Goal: Browse casually

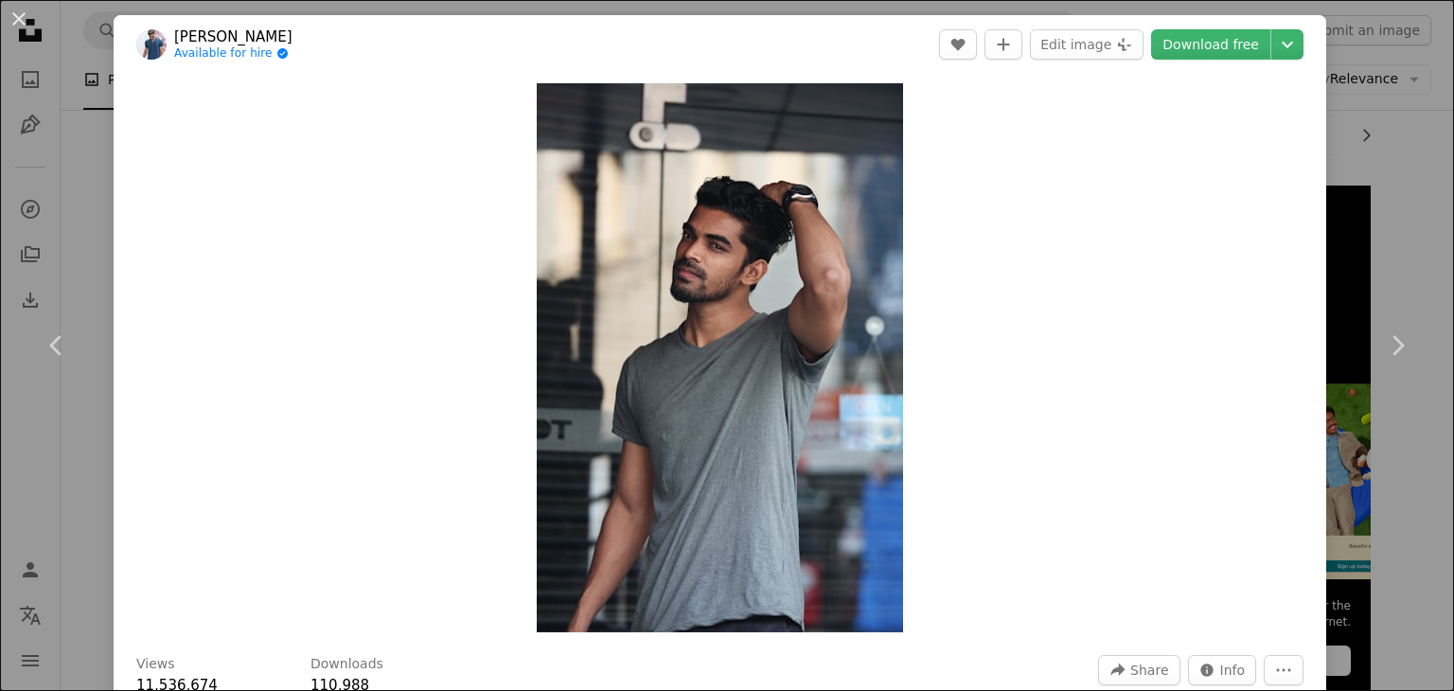
scroll to position [287, 0]
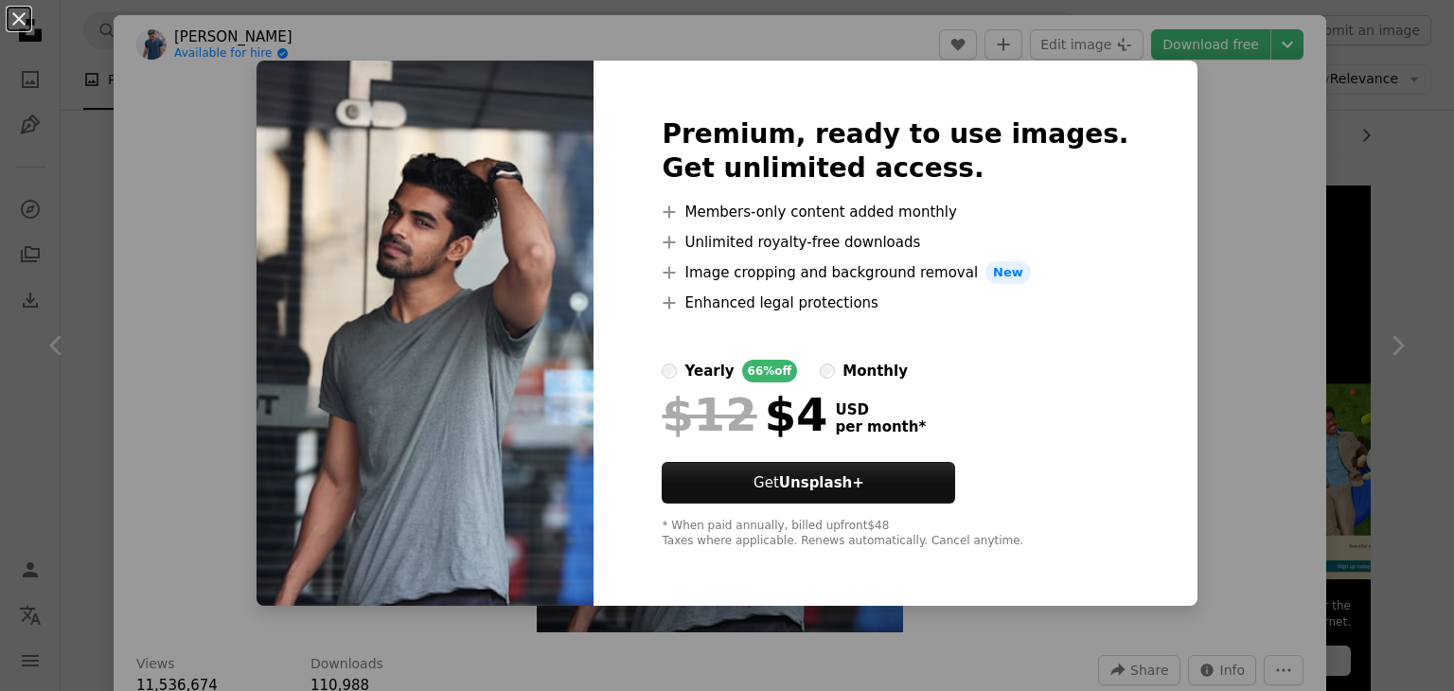
click at [1182, 98] on div "An X shape Premium, ready to use images. Get unlimited access. A plus sign Memb…" at bounding box center [727, 345] width 1454 height 691
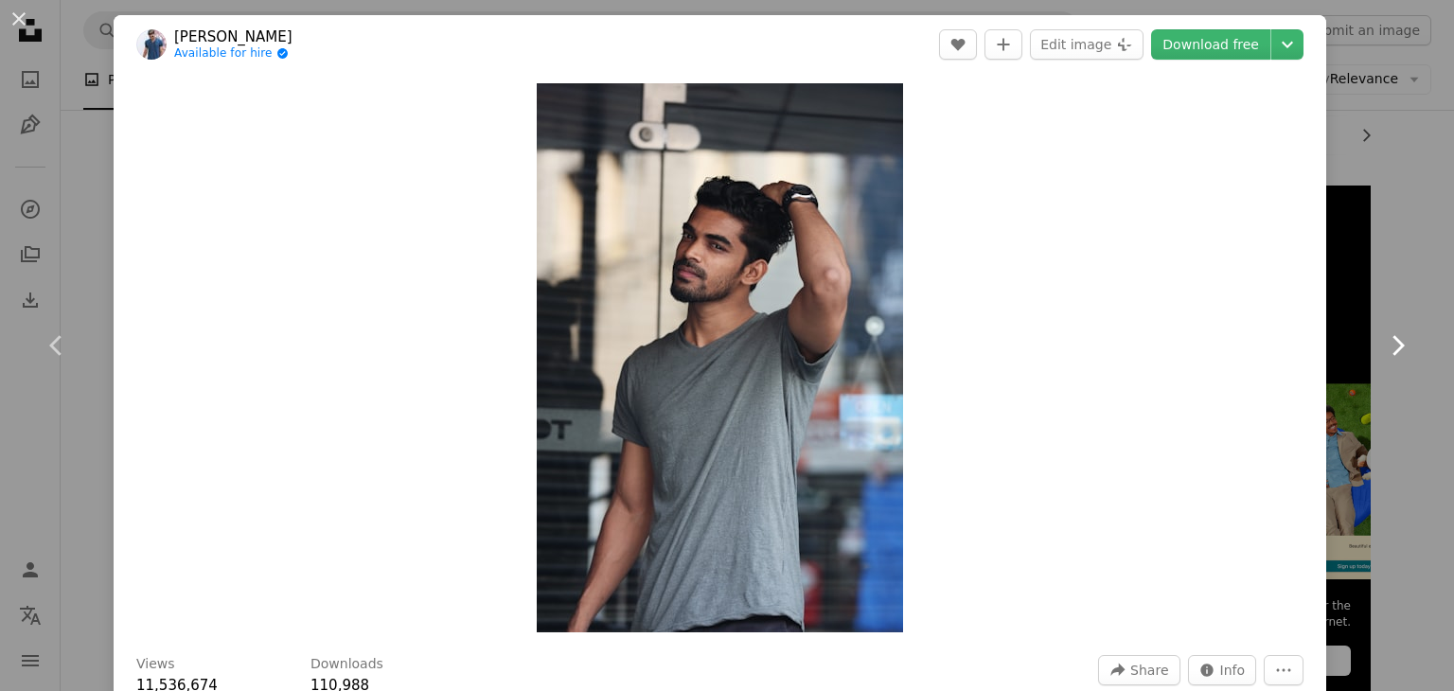
click at [1358, 347] on link "Chevron right" at bounding box center [1398, 346] width 114 height 182
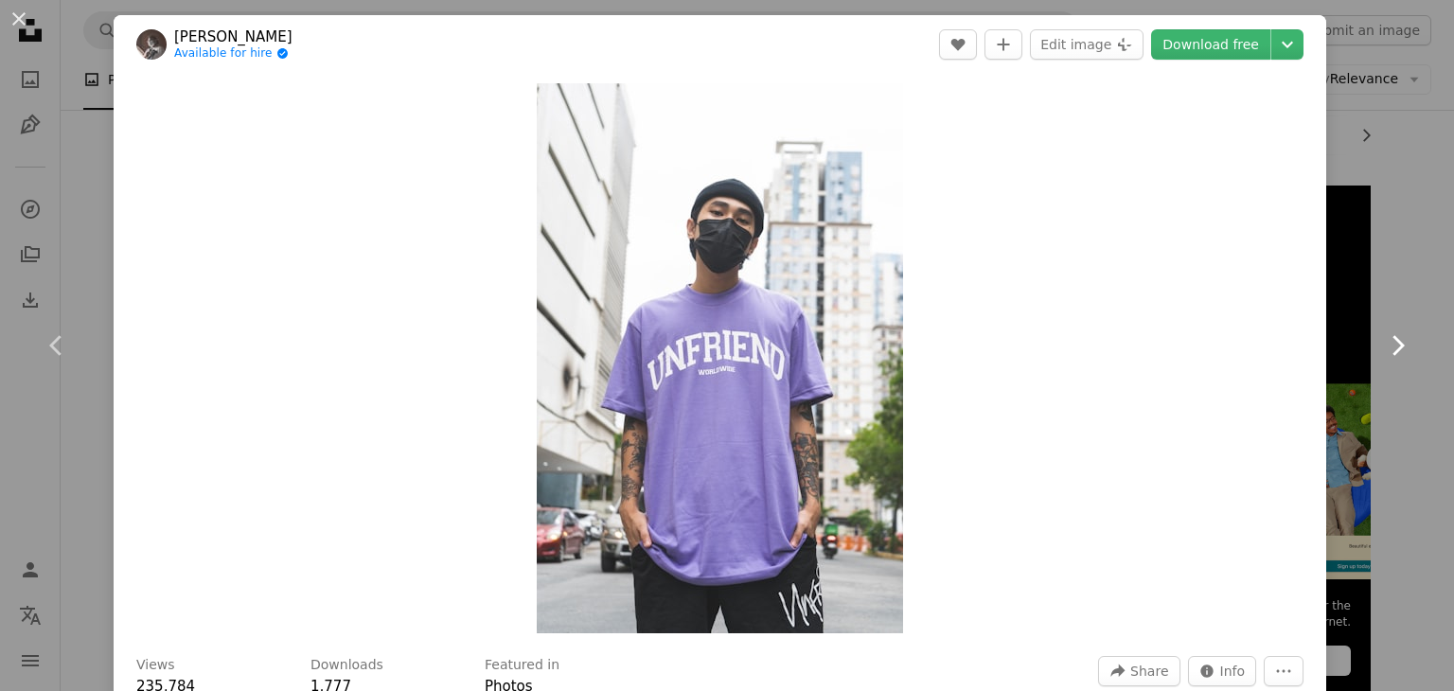
click at [1357, 346] on link "Chevron right" at bounding box center [1398, 346] width 114 height 182
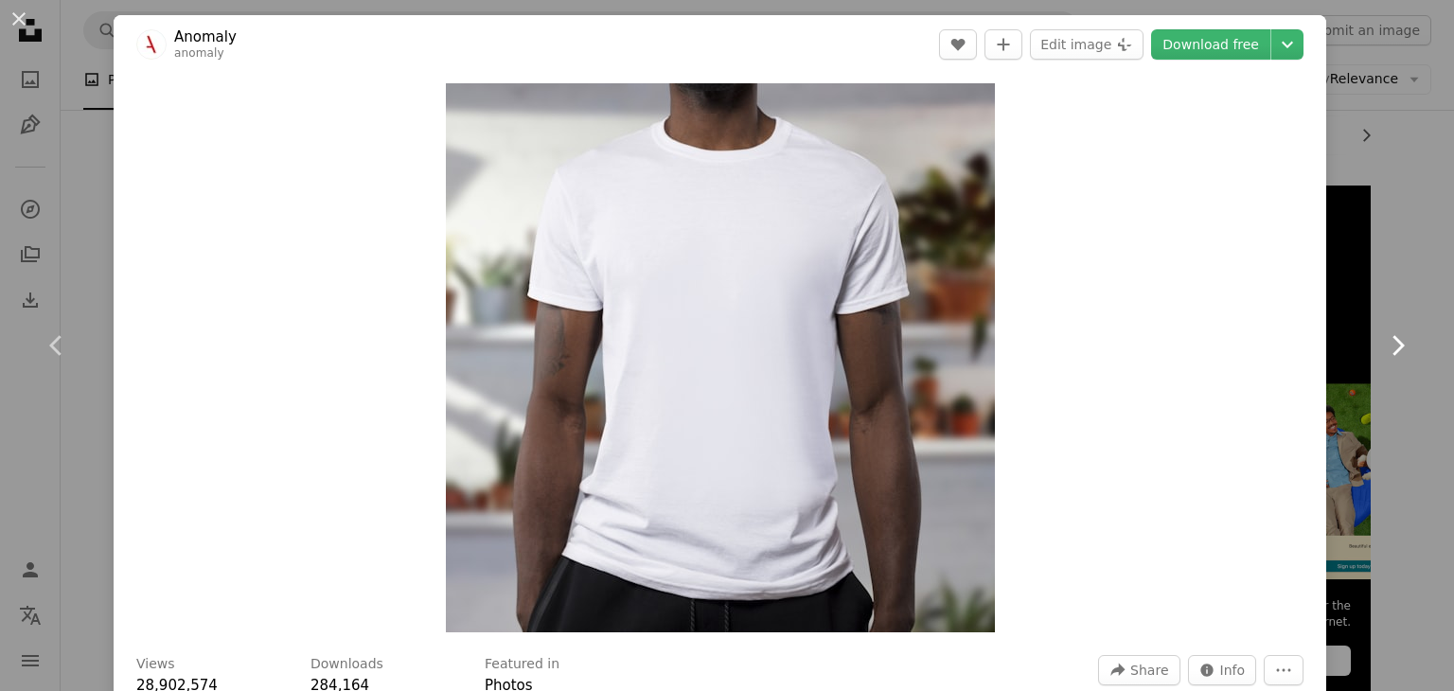
click at [1357, 346] on link "Chevron right" at bounding box center [1398, 346] width 114 height 182
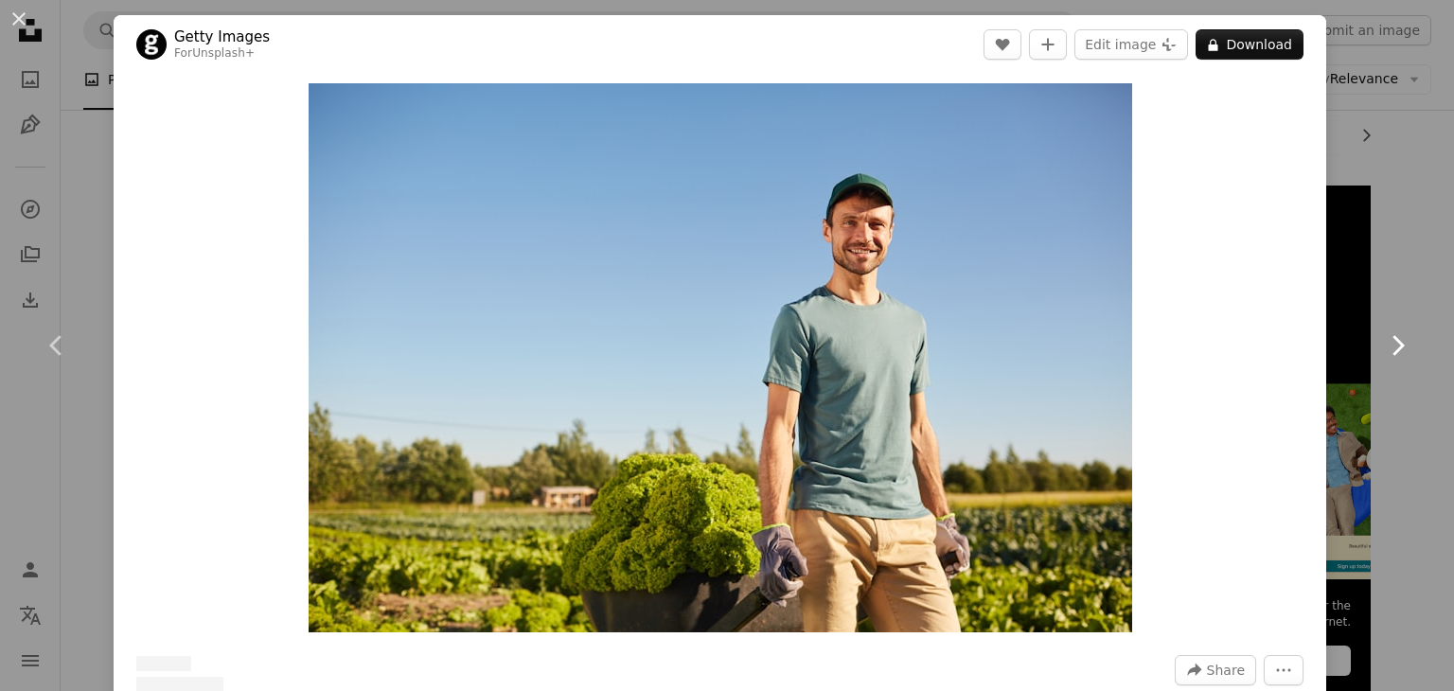
click at [1357, 346] on link "Chevron right" at bounding box center [1398, 346] width 114 height 182
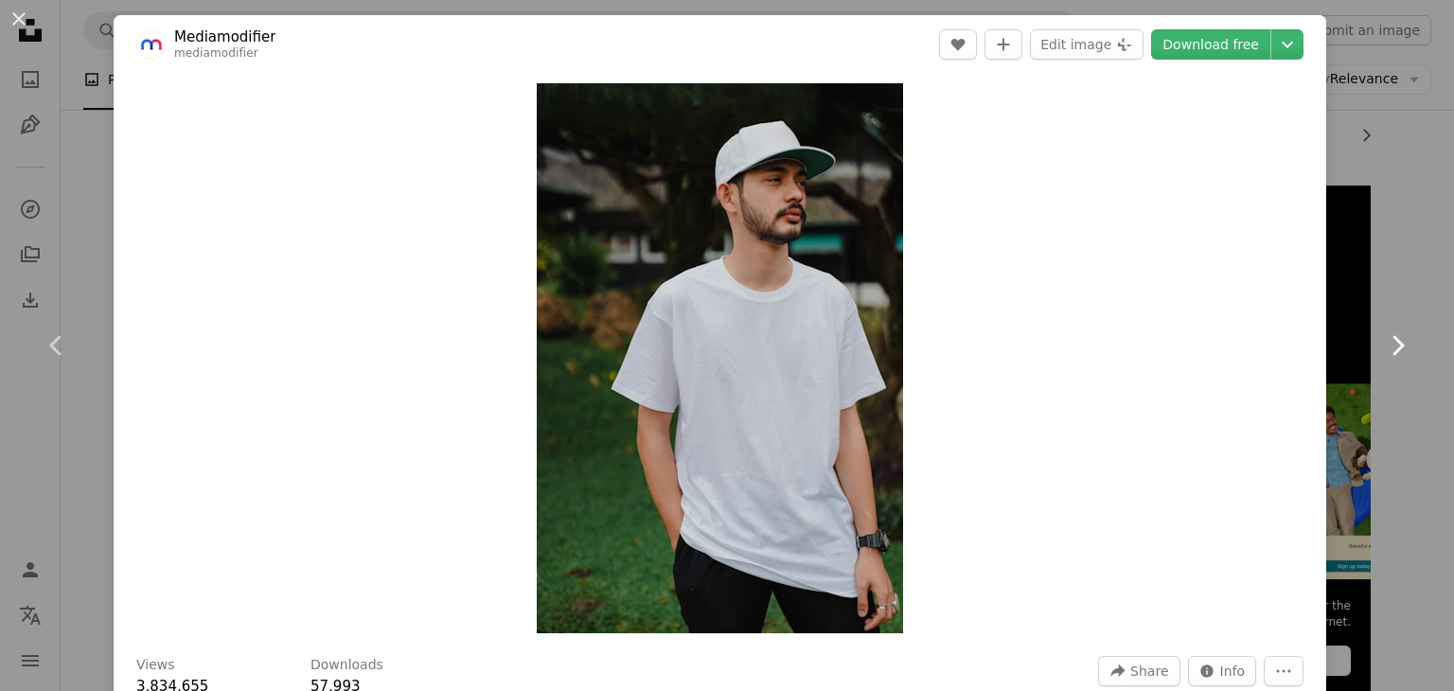
click at [1416, 350] on link "Chevron right" at bounding box center [1398, 346] width 114 height 182
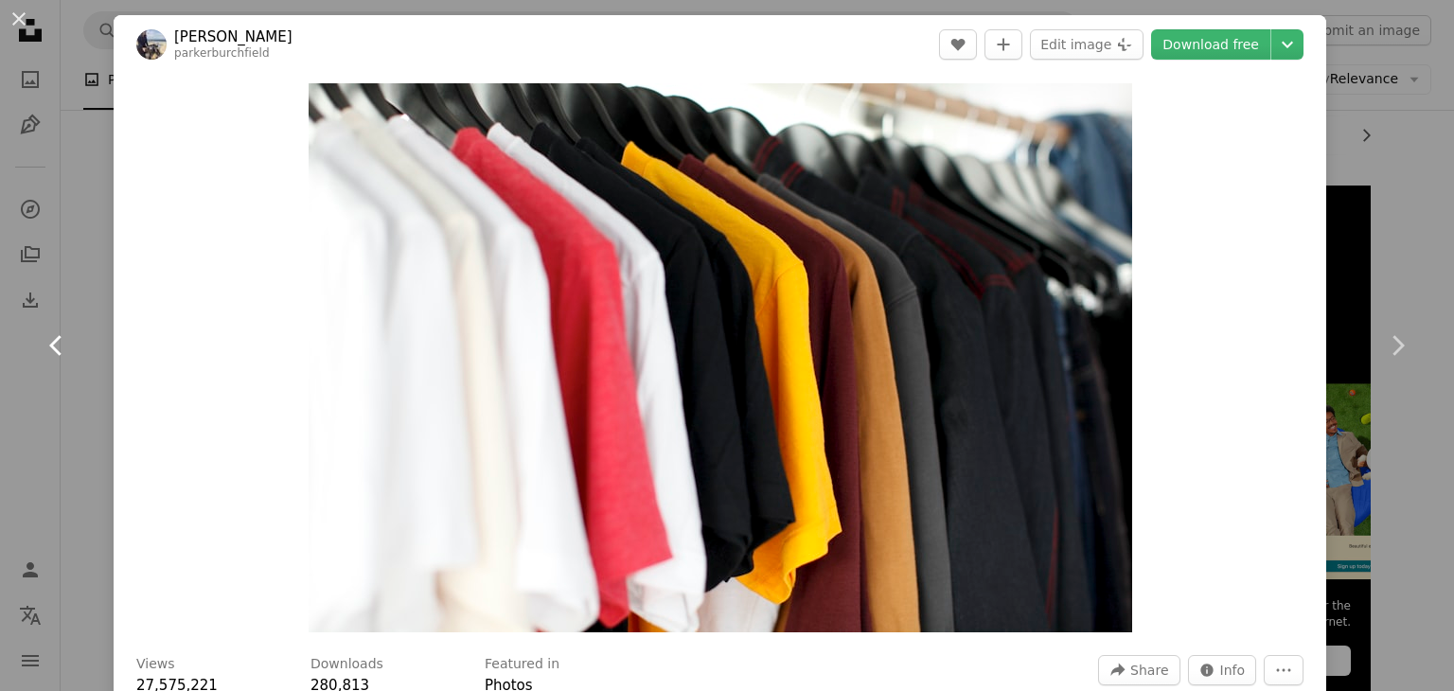
click at [55, 330] on icon "Chevron left" at bounding box center [57, 345] width 30 height 30
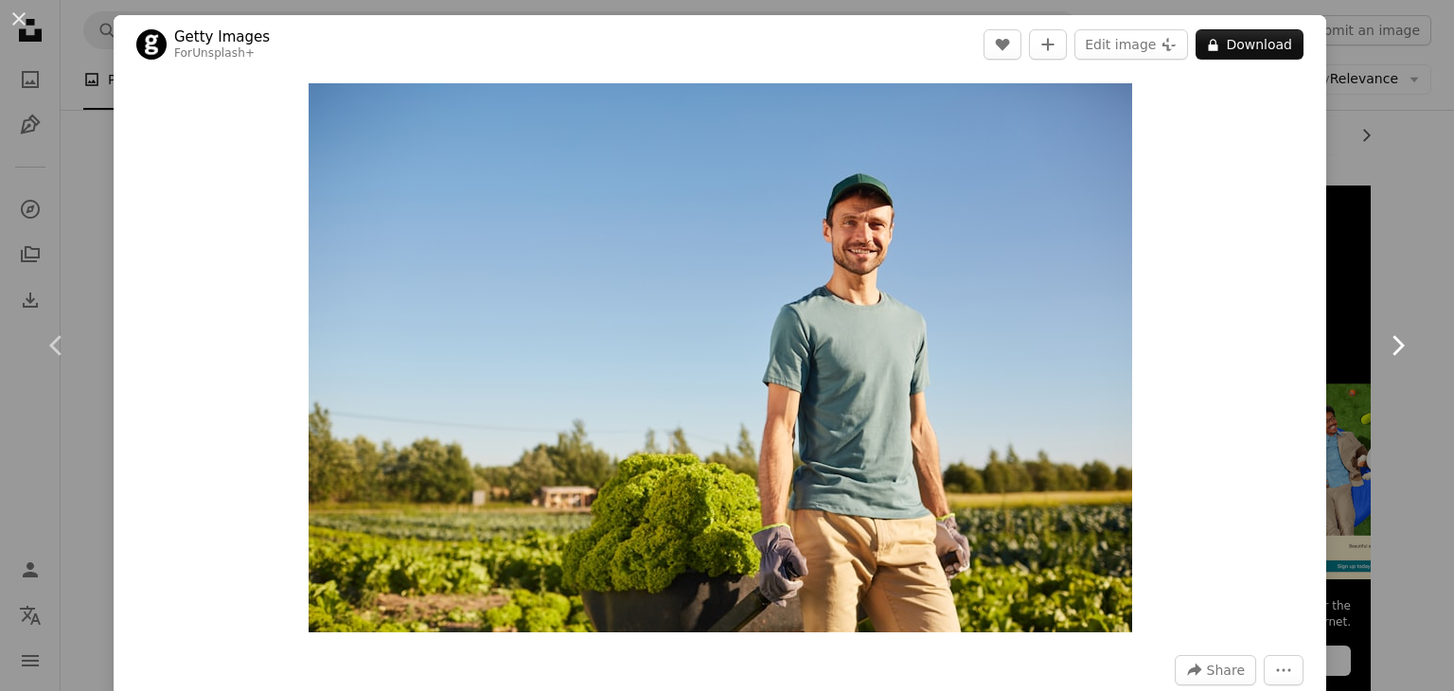
click at [1383, 348] on icon "Chevron right" at bounding box center [1398, 345] width 30 height 30
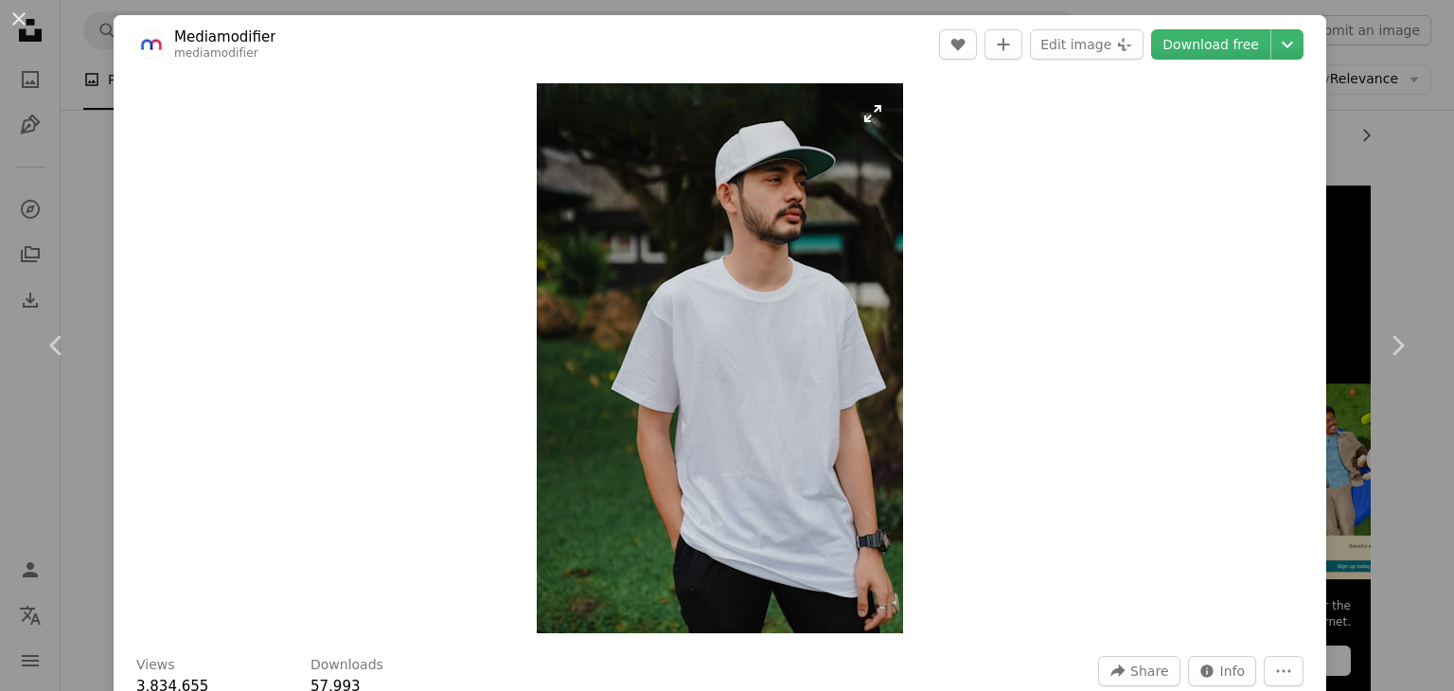
drag, startPoint x: 1347, startPoint y: 378, endPoint x: 739, endPoint y: 371, distance: 608.9
